Goal: Task Accomplishment & Management: Manage account settings

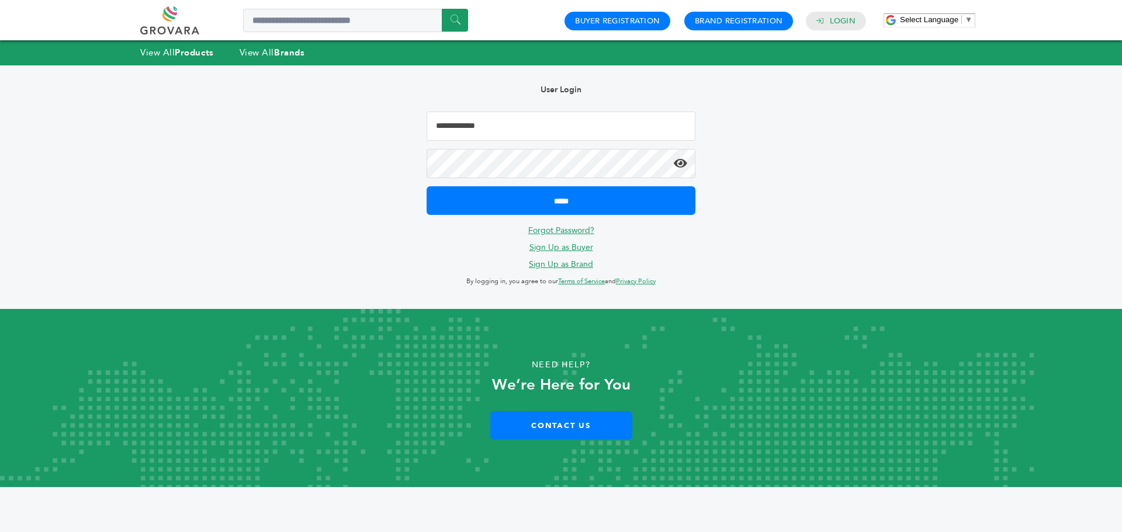
click at [470, 137] on input "Email Address" at bounding box center [561, 126] width 269 height 29
type input "**********"
click at [427, 186] on input "*****" at bounding box center [561, 200] width 269 height 29
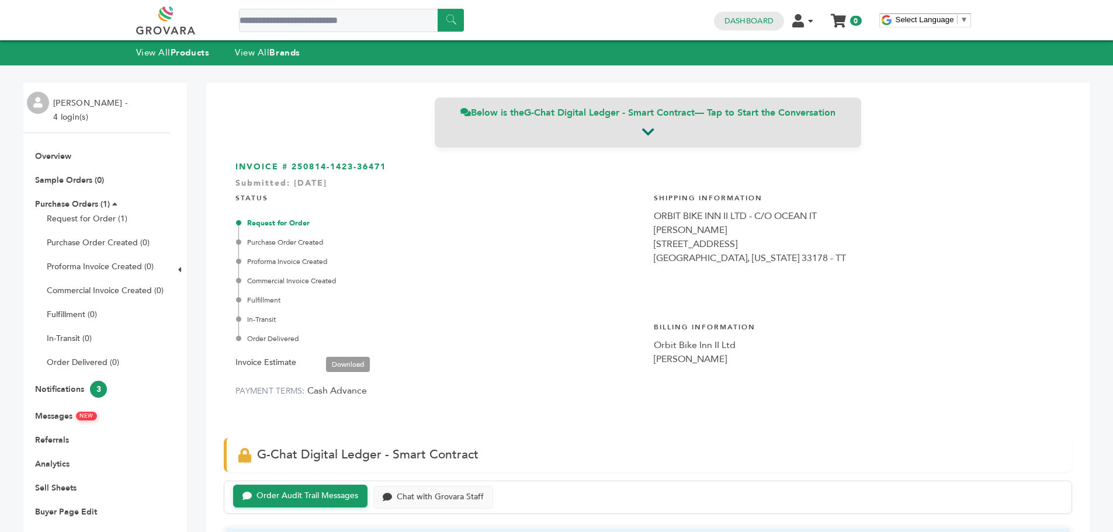
click at [649, 134] on icon at bounding box center [648, 132] width 12 height 14
